Goal: Transaction & Acquisition: Purchase product/service

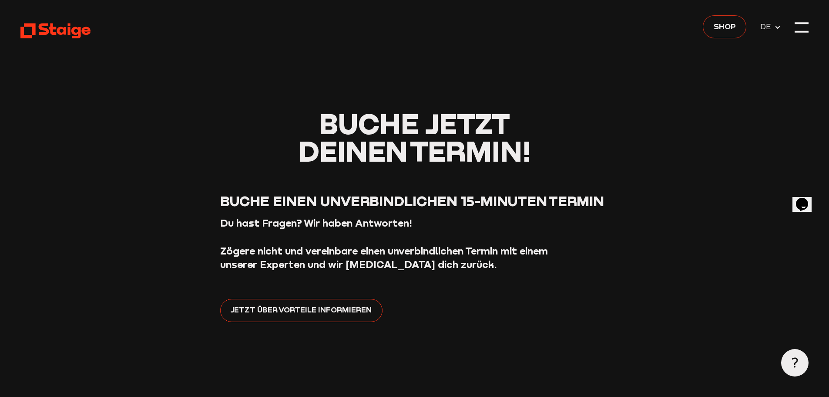
click at [719, 34] on link "Shop" at bounding box center [725, 26] width 44 height 23
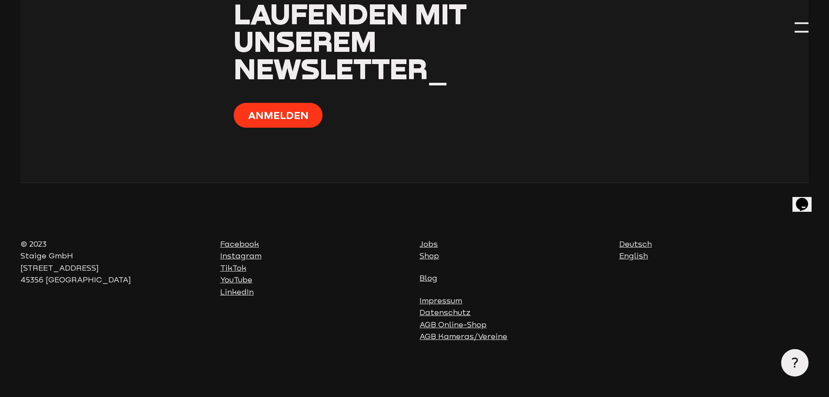
scroll to position [3548, 0]
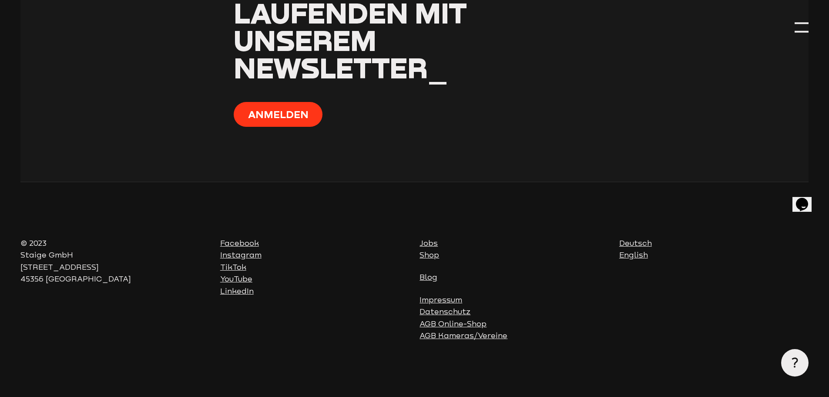
click at [798, 44] on section "Bleib auf dem Laufenden mit unserem Newsletter_ Anmelden" at bounding box center [414, 63] width 788 height 238
click at [803, 30] on div at bounding box center [802, 27] width 14 height 14
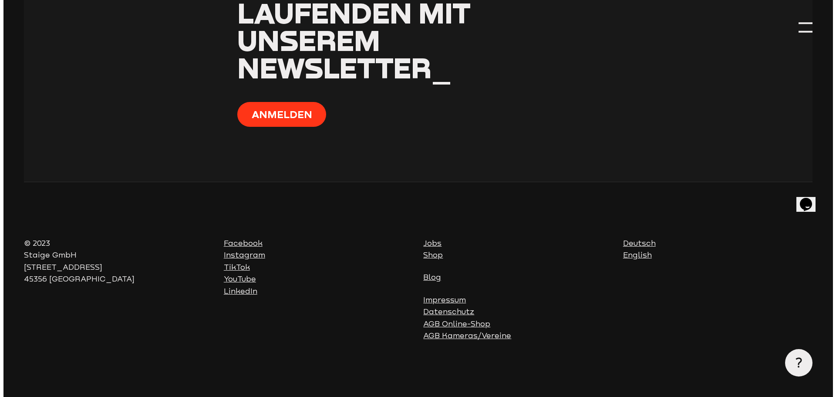
scroll to position [3501, 0]
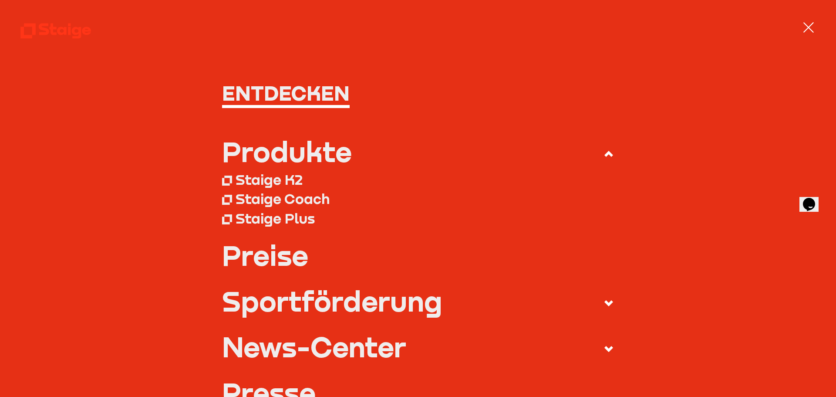
click at [292, 181] on div "Staige K2" at bounding box center [269, 179] width 67 height 17
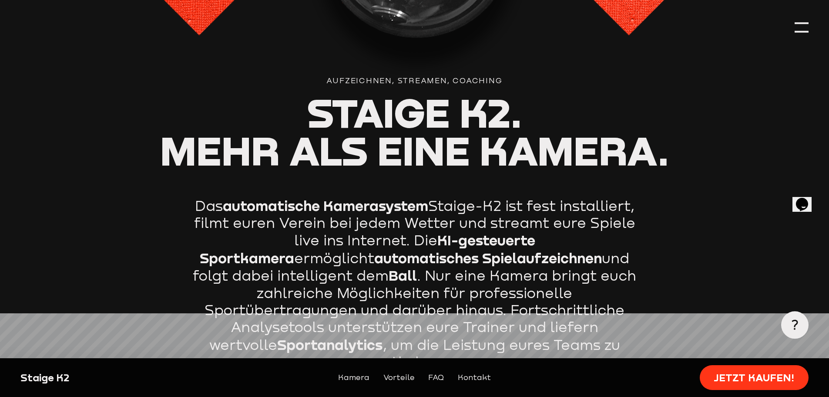
scroll to position [523, 0]
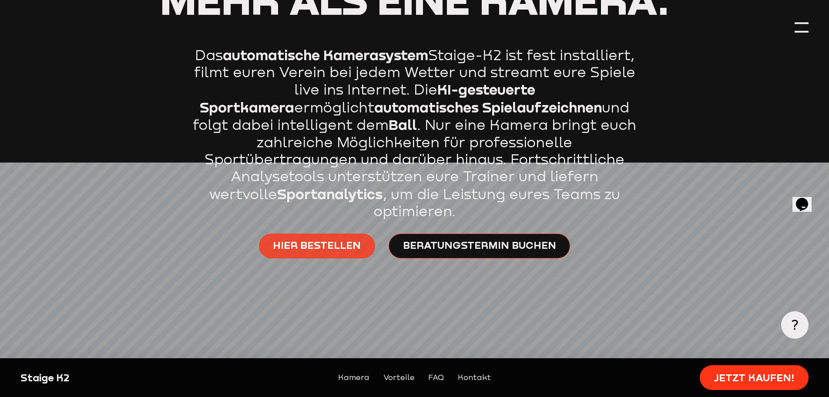
click at [293, 238] on span "Hier bestellen" at bounding box center [317, 245] width 88 height 14
